Goal: Register for event/course

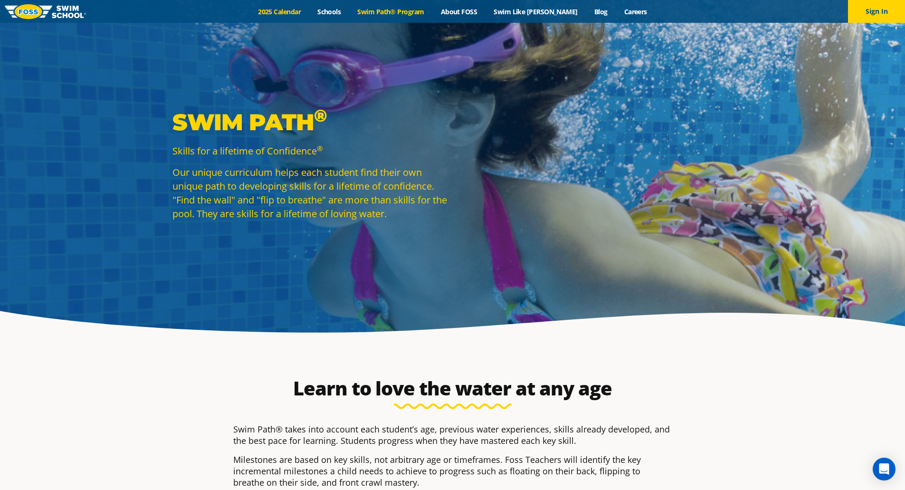
click at [291, 15] on link "2025 Calendar" at bounding box center [279, 11] width 59 height 9
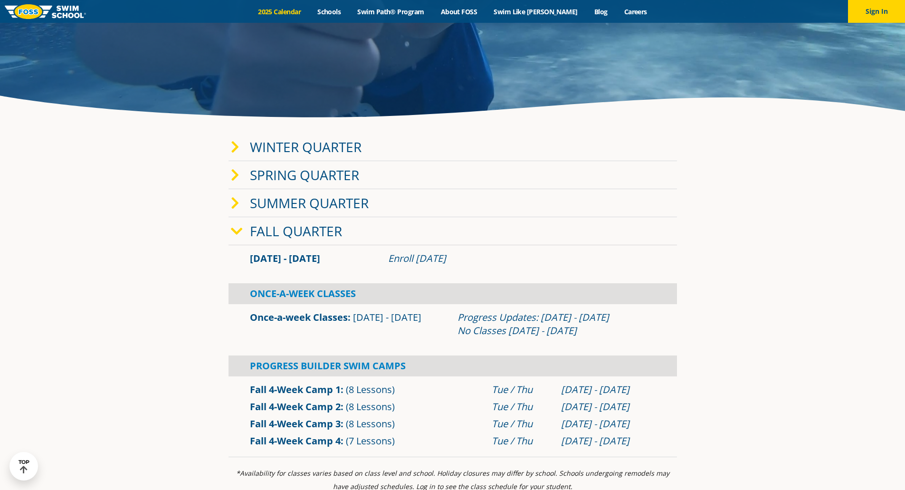
scroll to position [237, 0]
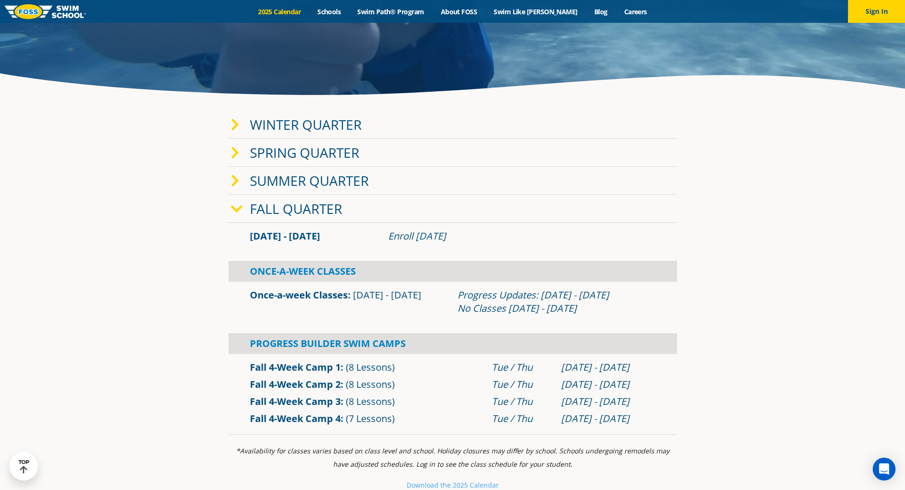
click at [470, 187] on div "Summer Quarter" at bounding box center [452, 181] width 448 height 28
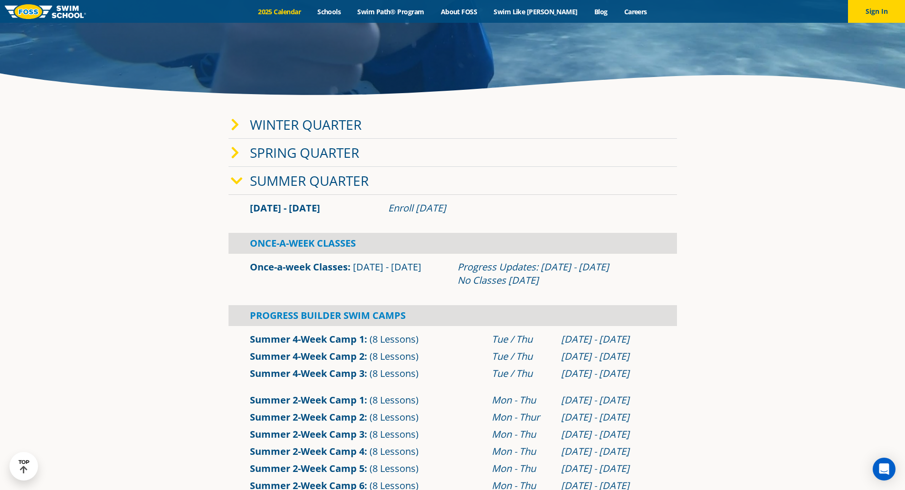
click at [442, 129] on div "Winter Quarter" at bounding box center [452, 125] width 448 height 28
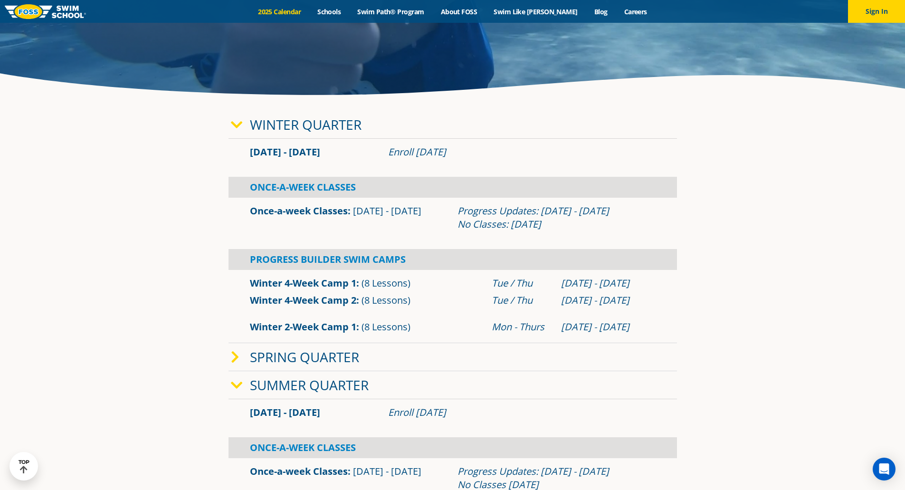
click at [368, 352] on div "Spring Quarter" at bounding box center [452, 357] width 448 height 28
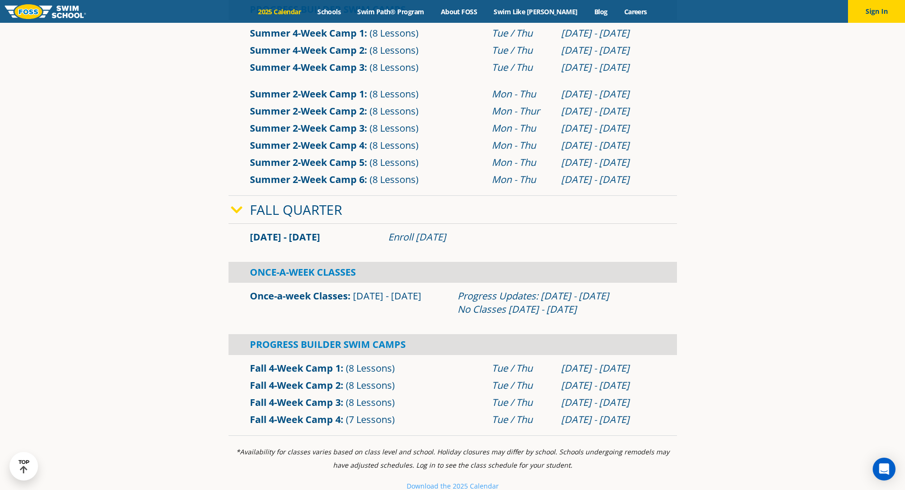
scroll to position [950, 0]
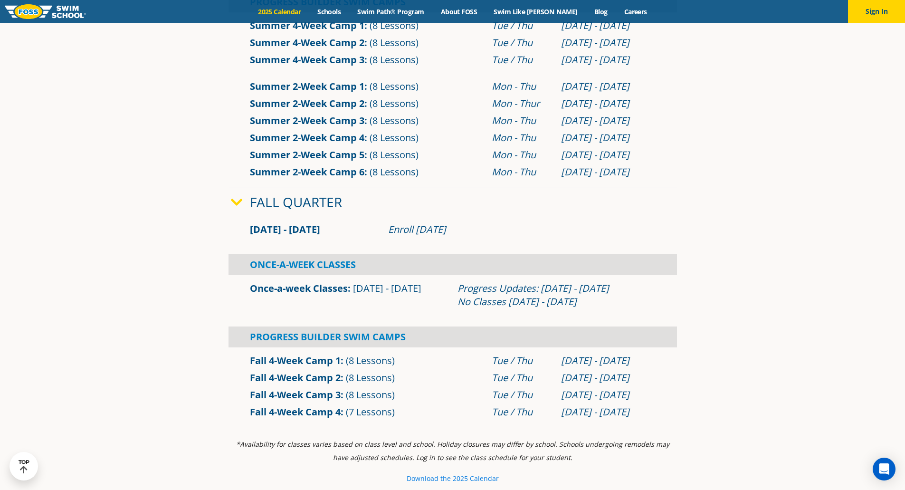
click at [452, 475] on small "e 2025 Calendar" at bounding box center [473, 478] width 52 height 9
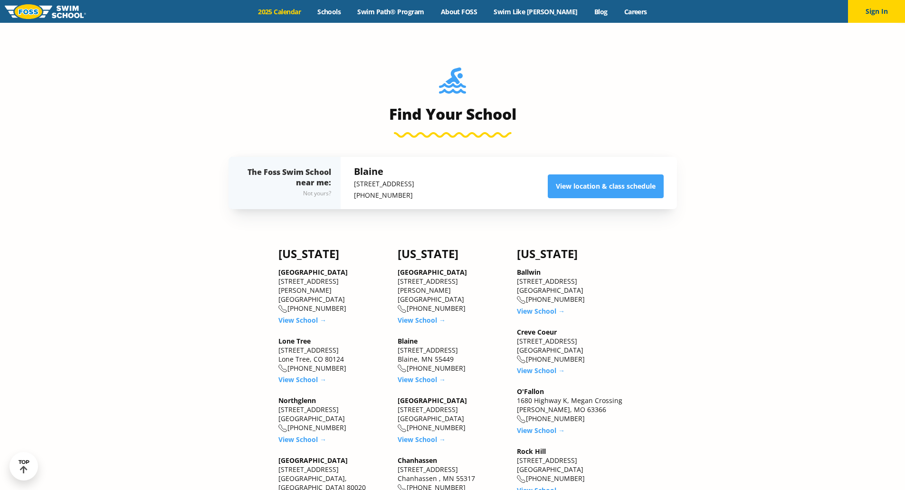
click at [55, 11] on img at bounding box center [45, 11] width 81 height 15
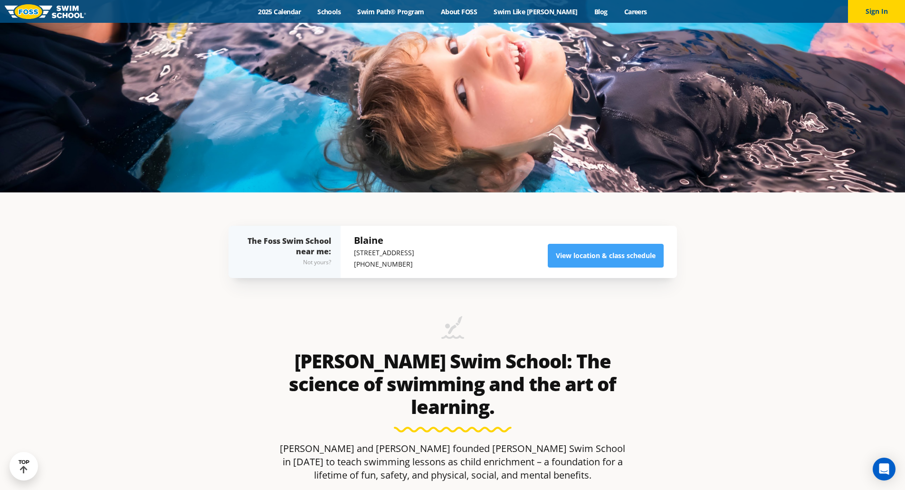
scroll to position [332, 0]
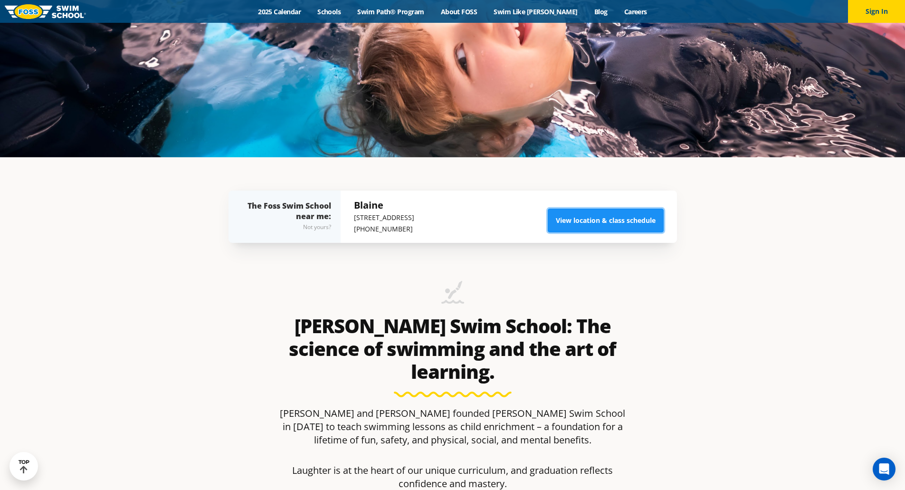
click at [612, 214] on link "View location & class schedule" at bounding box center [606, 220] width 116 height 24
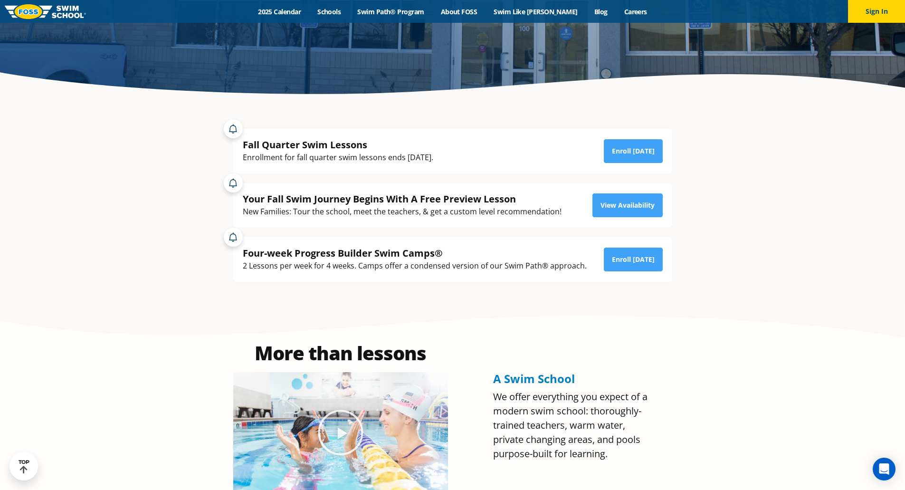
scroll to position [237, 0]
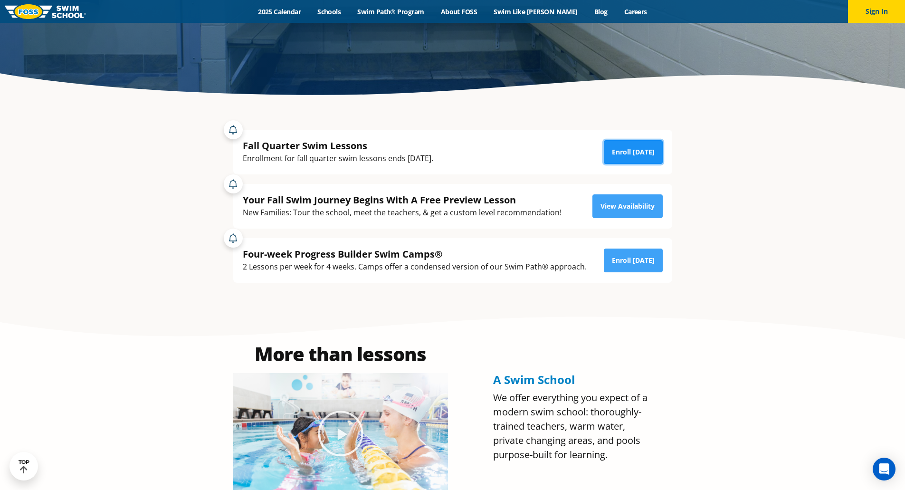
click at [641, 151] on link "Enroll [DATE]" at bounding box center [633, 152] width 59 height 24
